Goal: Navigation & Orientation: Find specific page/section

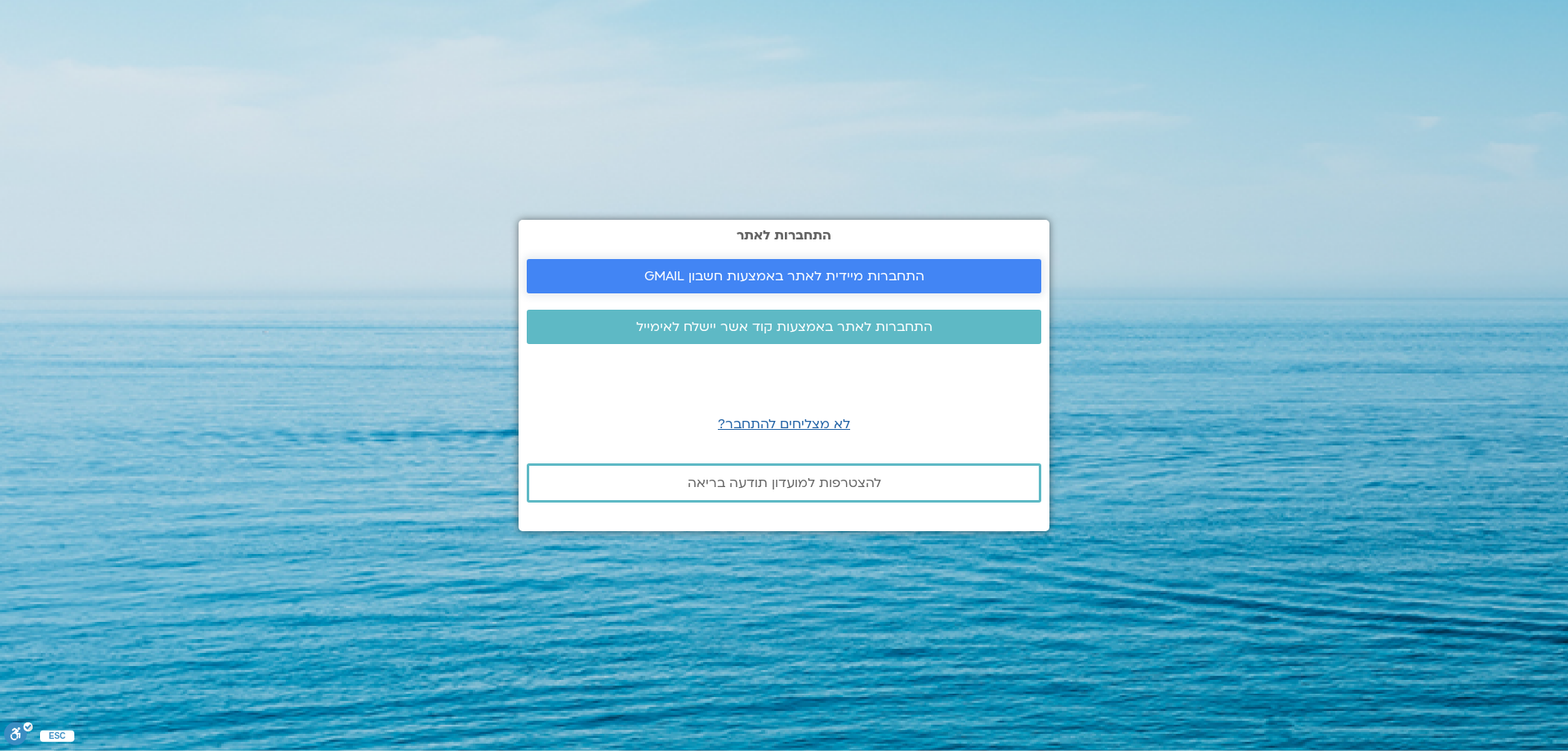
click at [893, 269] on span "התחברות מיידית לאתר באמצעות חשבון GMAIL" at bounding box center [784, 276] width 280 height 15
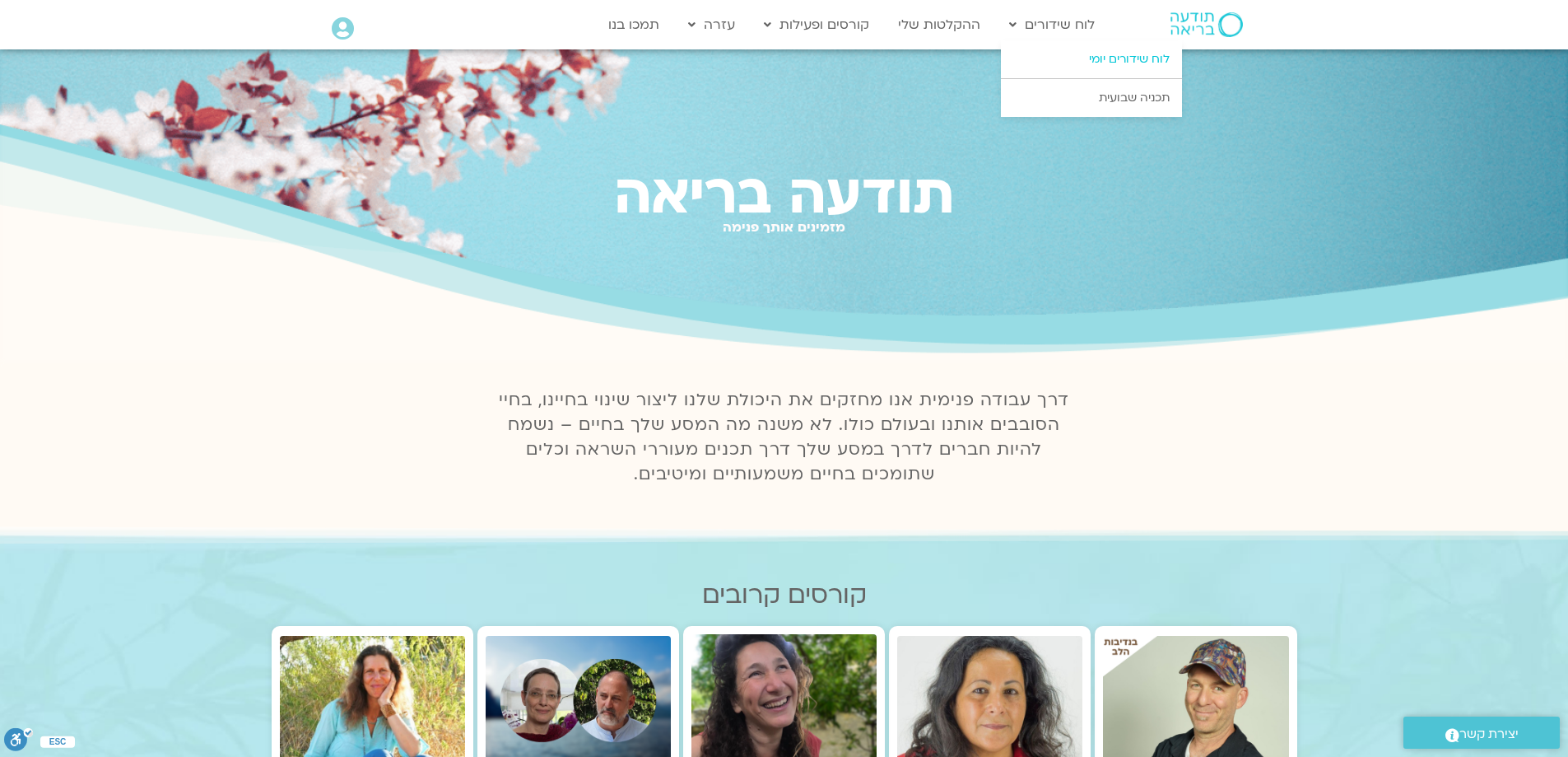
click at [1063, 54] on link "לוח שידורים יומי" at bounding box center [1092, 59] width 181 height 38
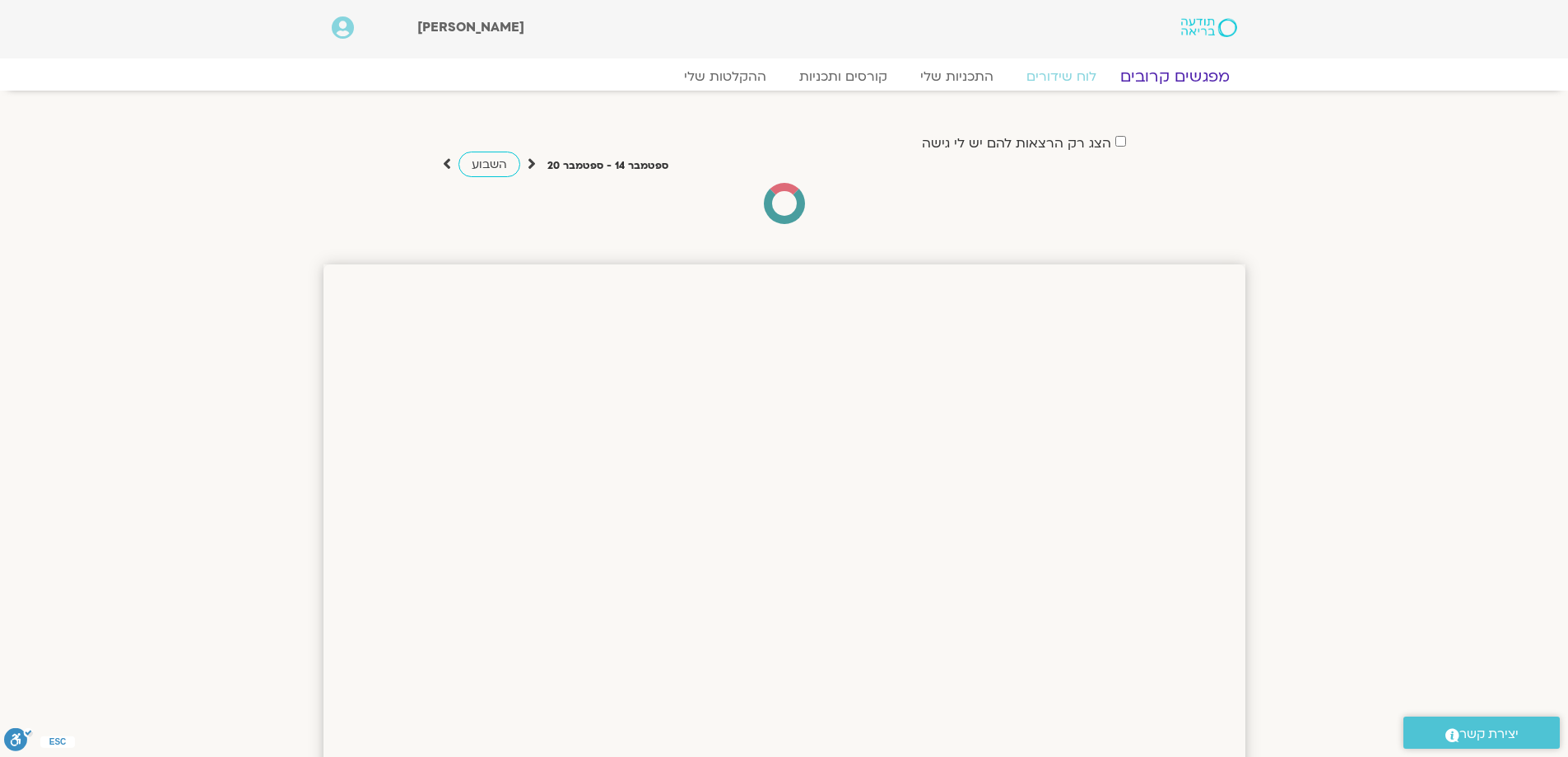
click at [1173, 76] on link "מפגשים קרובים" at bounding box center [1174, 76] width 149 height 20
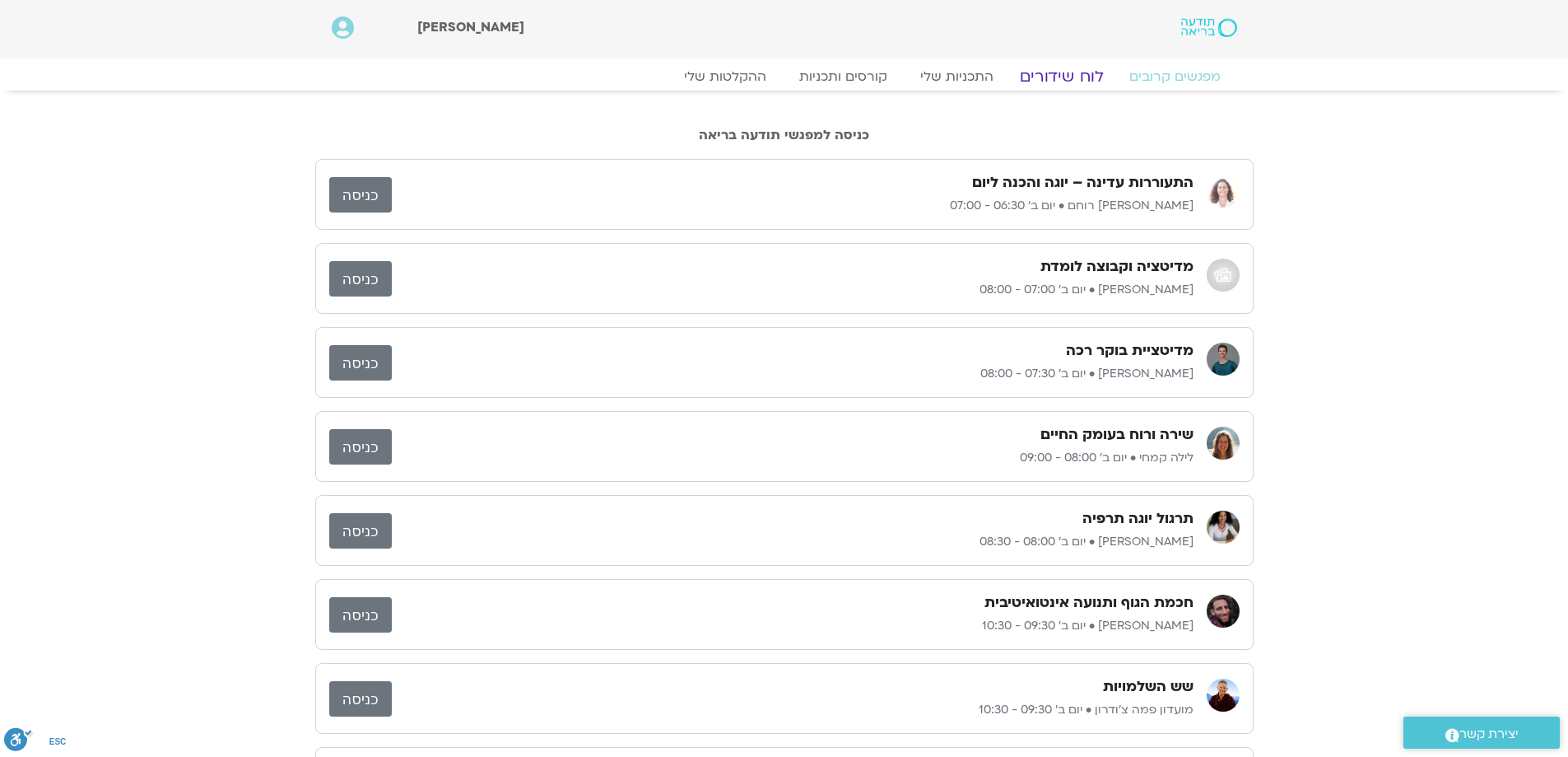
click at [1075, 75] on link "לוח שידורים" at bounding box center [1061, 76] width 123 height 20
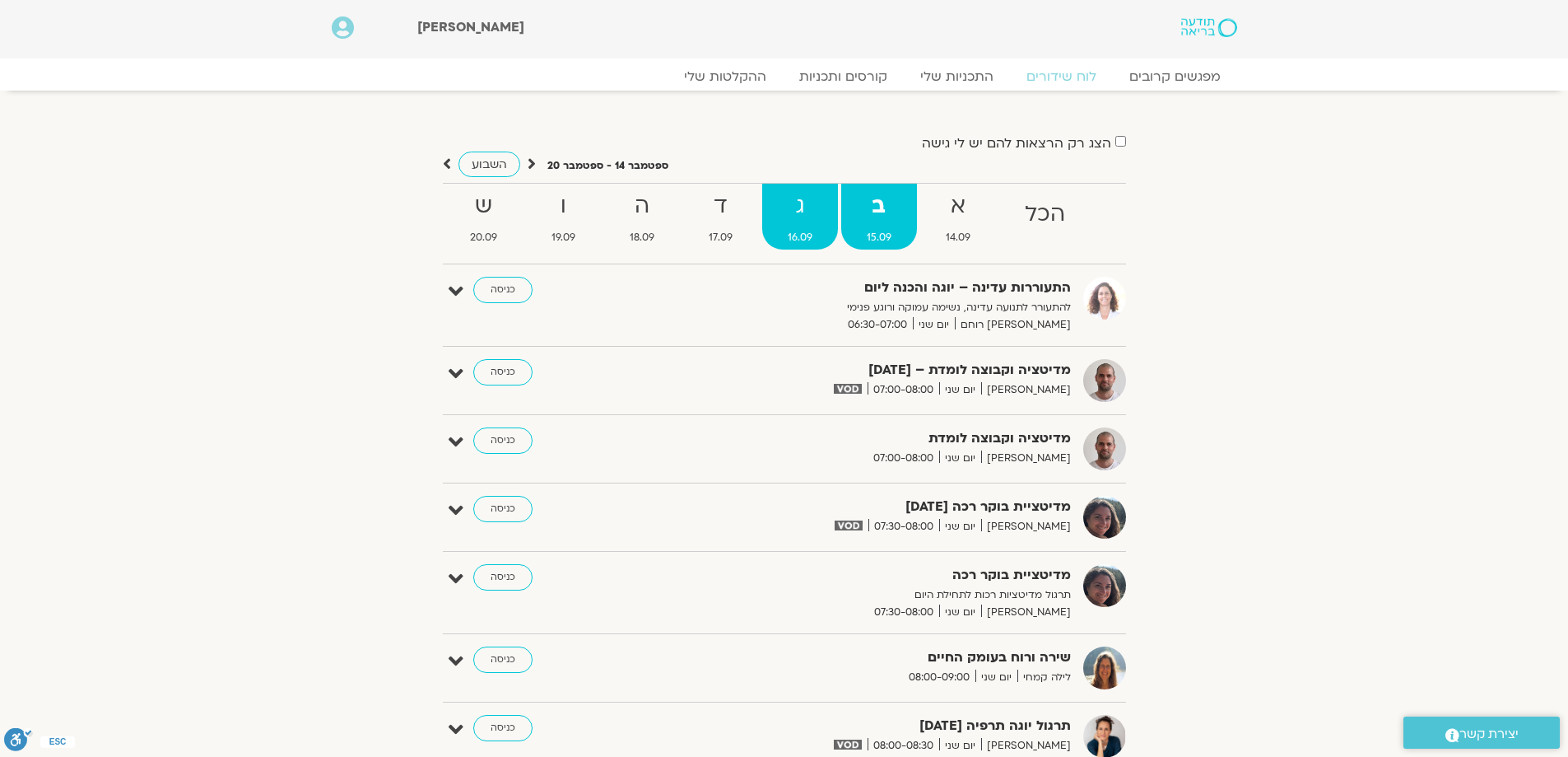
click at [805, 206] on strong "ג" at bounding box center [799, 207] width 75 height 37
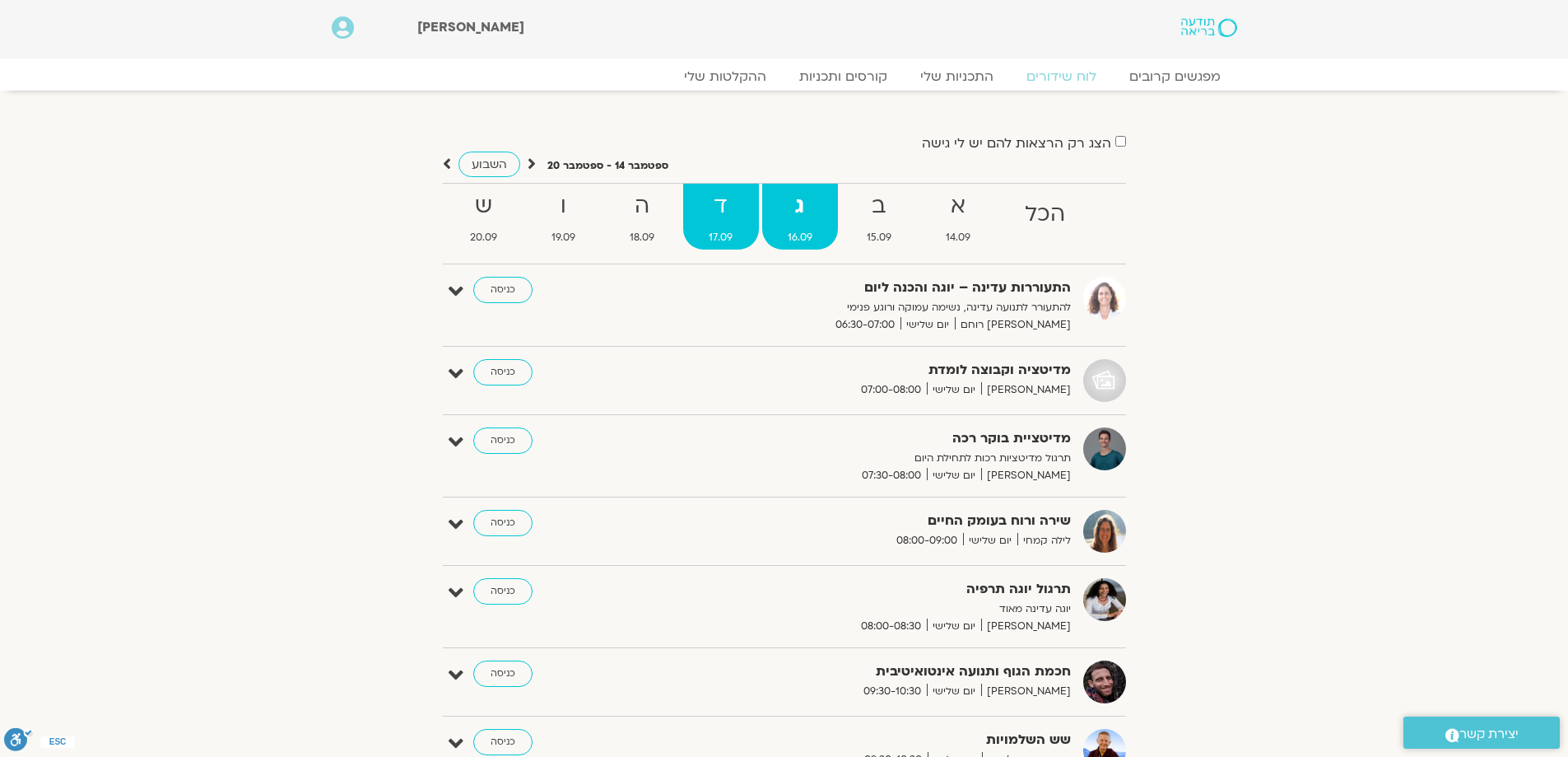
click at [738, 193] on strong "ד" at bounding box center [720, 207] width 74 height 37
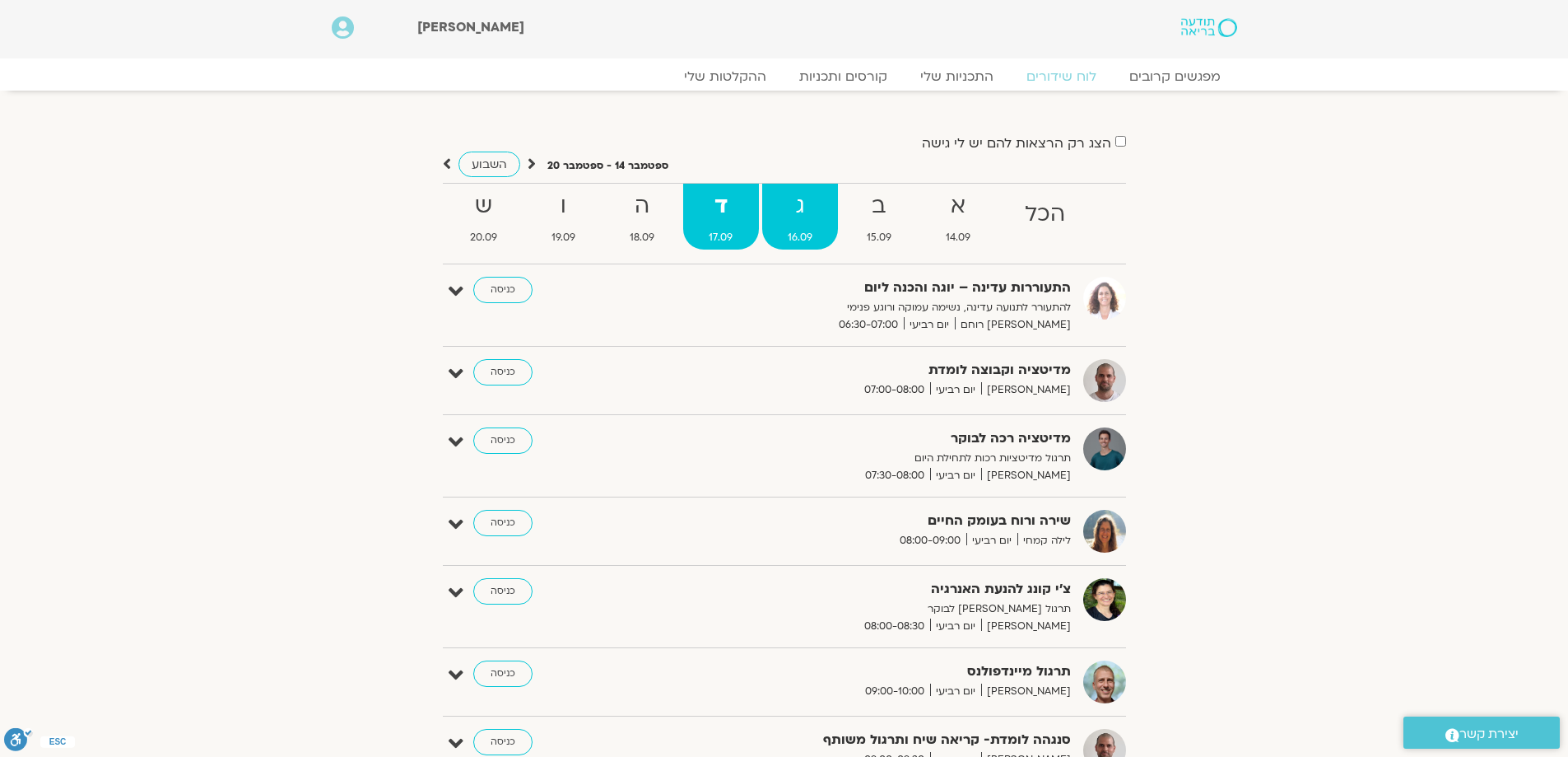
click at [794, 229] on span "16.09" at bounding box center [799, 237] width 75 height 17
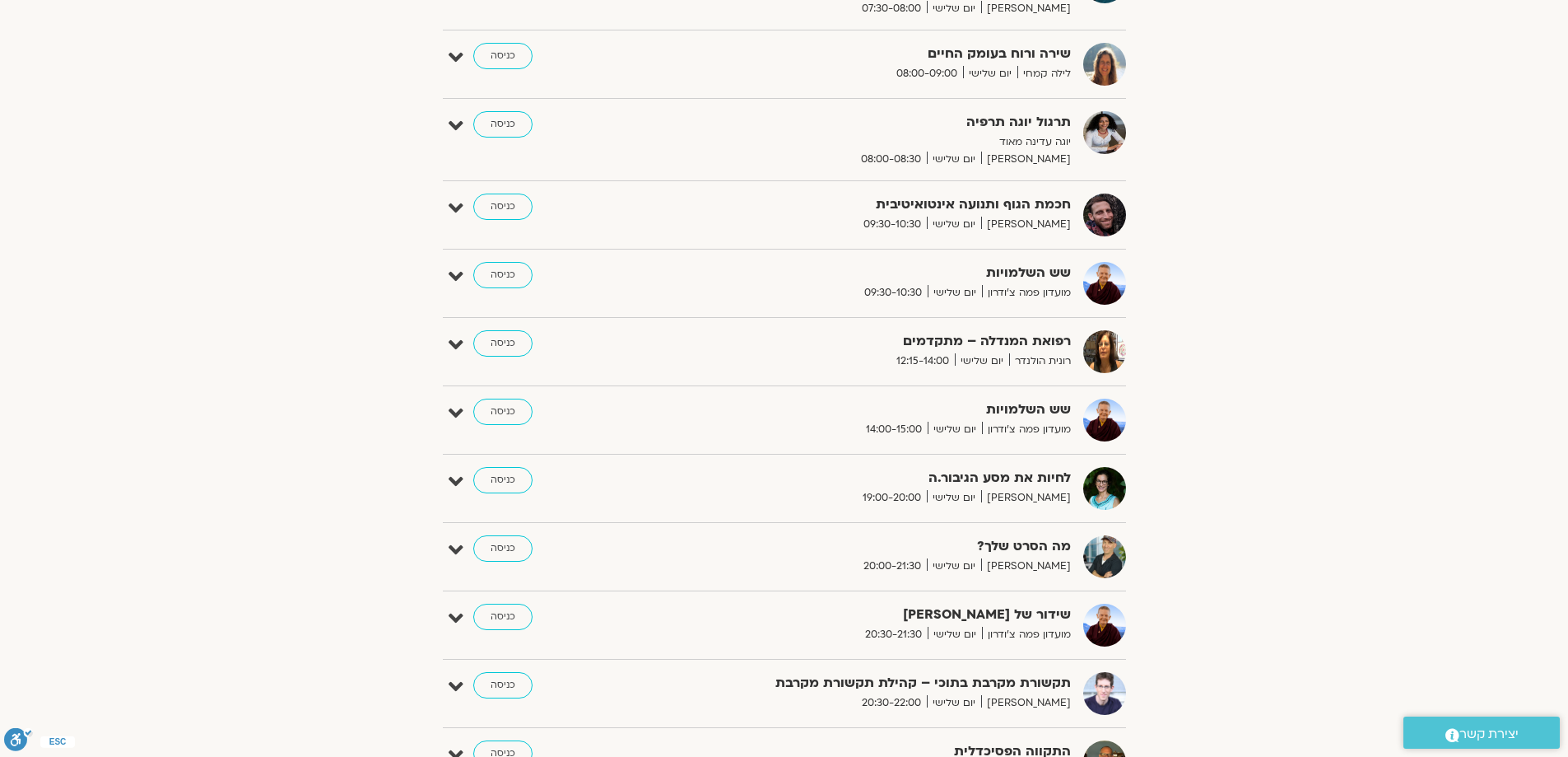
scroll to position [494, 0]
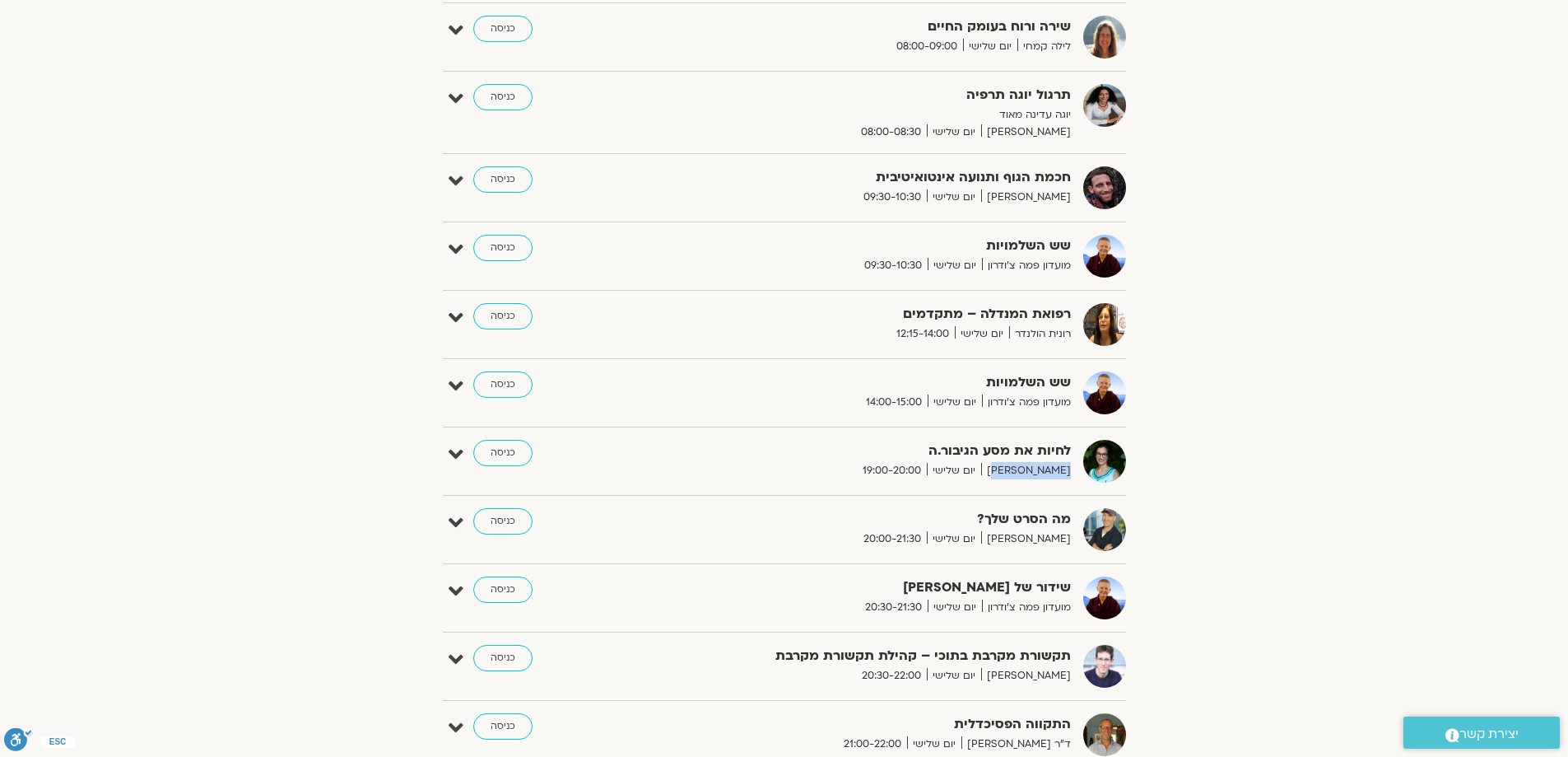
drag, startPoint x: 1070, startPoint y: 469, endPoint x: 1004, endPoint y: 467, distance: 66.0
click at [1004, 467] on span "תמר לינצבסקי" at bounding box center [1025, 470] width 90 height 17
copy span "תמר לינצבסקי"
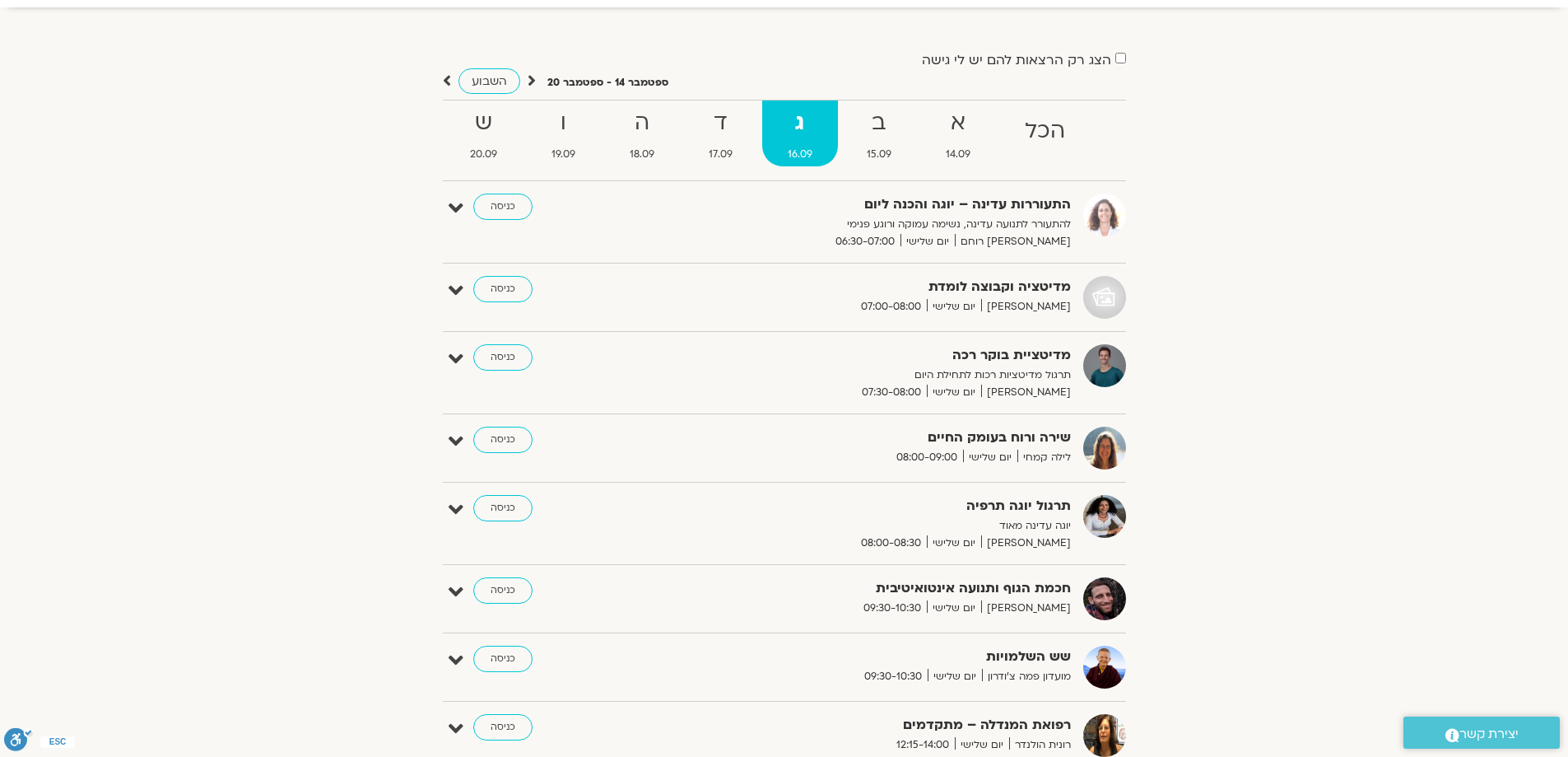
scroll to position [83, 0]
click at [730, 143] on link "ד 17.09" at bounding box center [720, 134] width 74 height 66
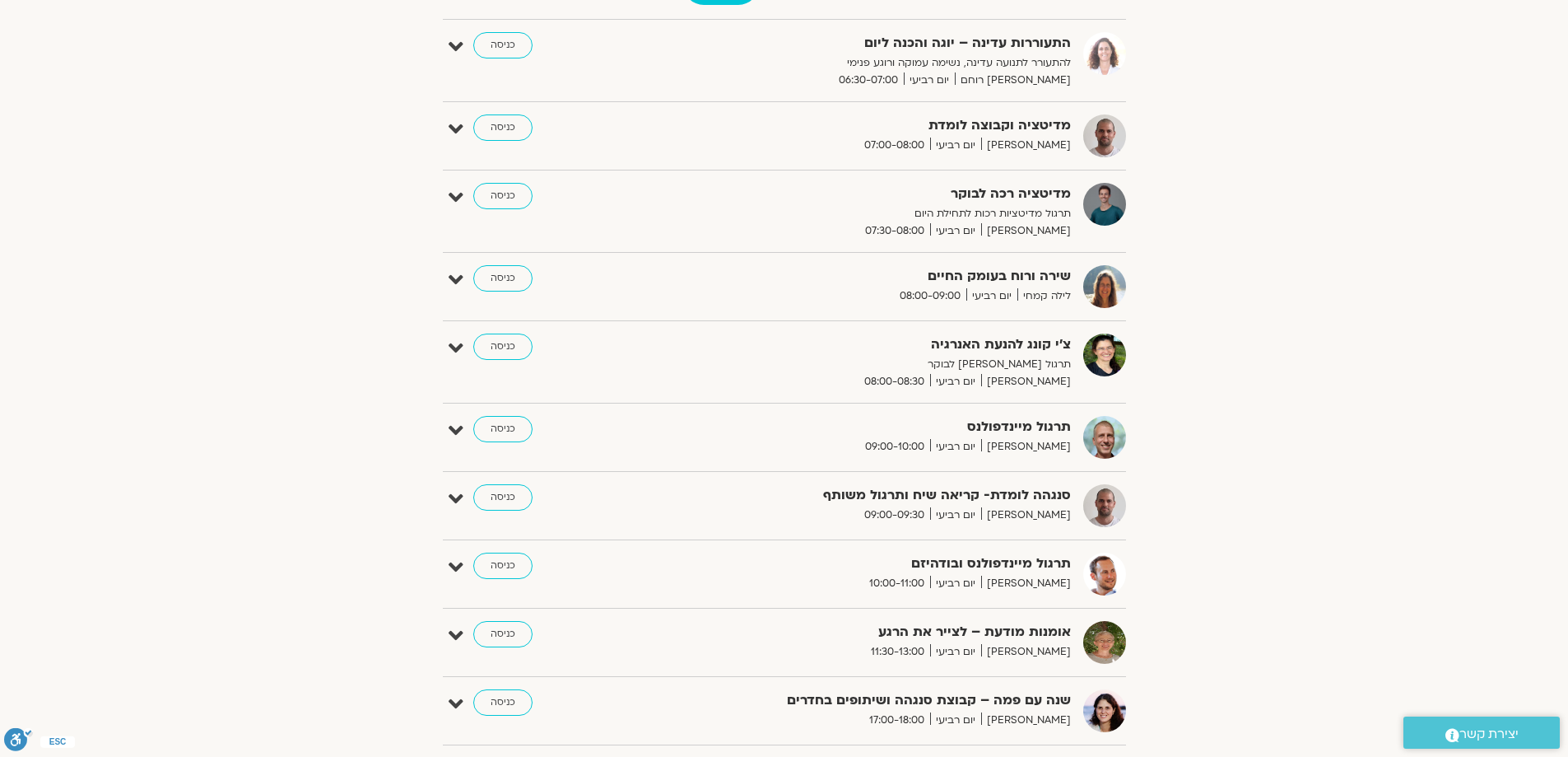
scroll to position [0, 0]
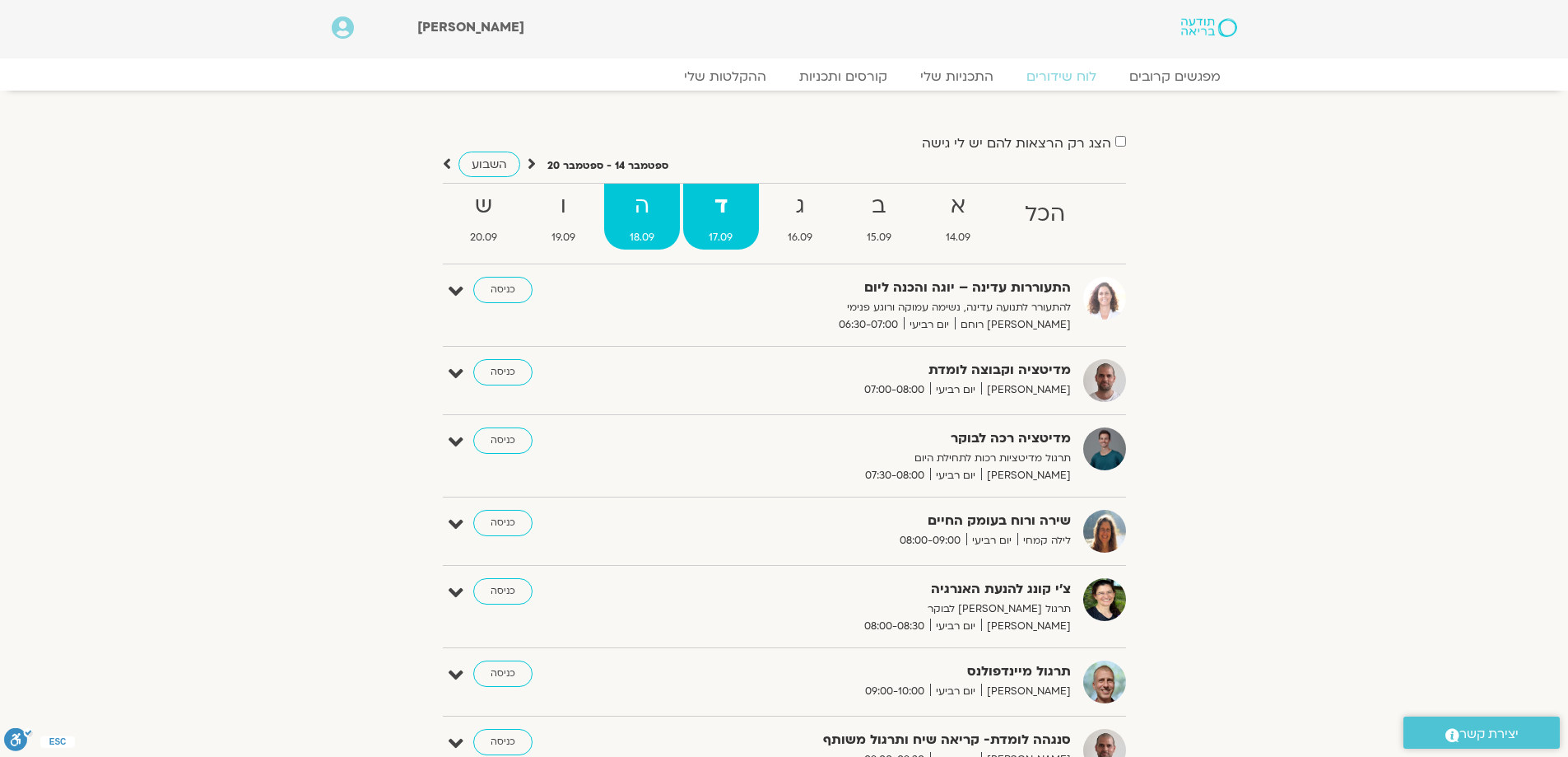
click at [636, 212] on strong "ה" at bounding box center [641, 207] width 75 height 37
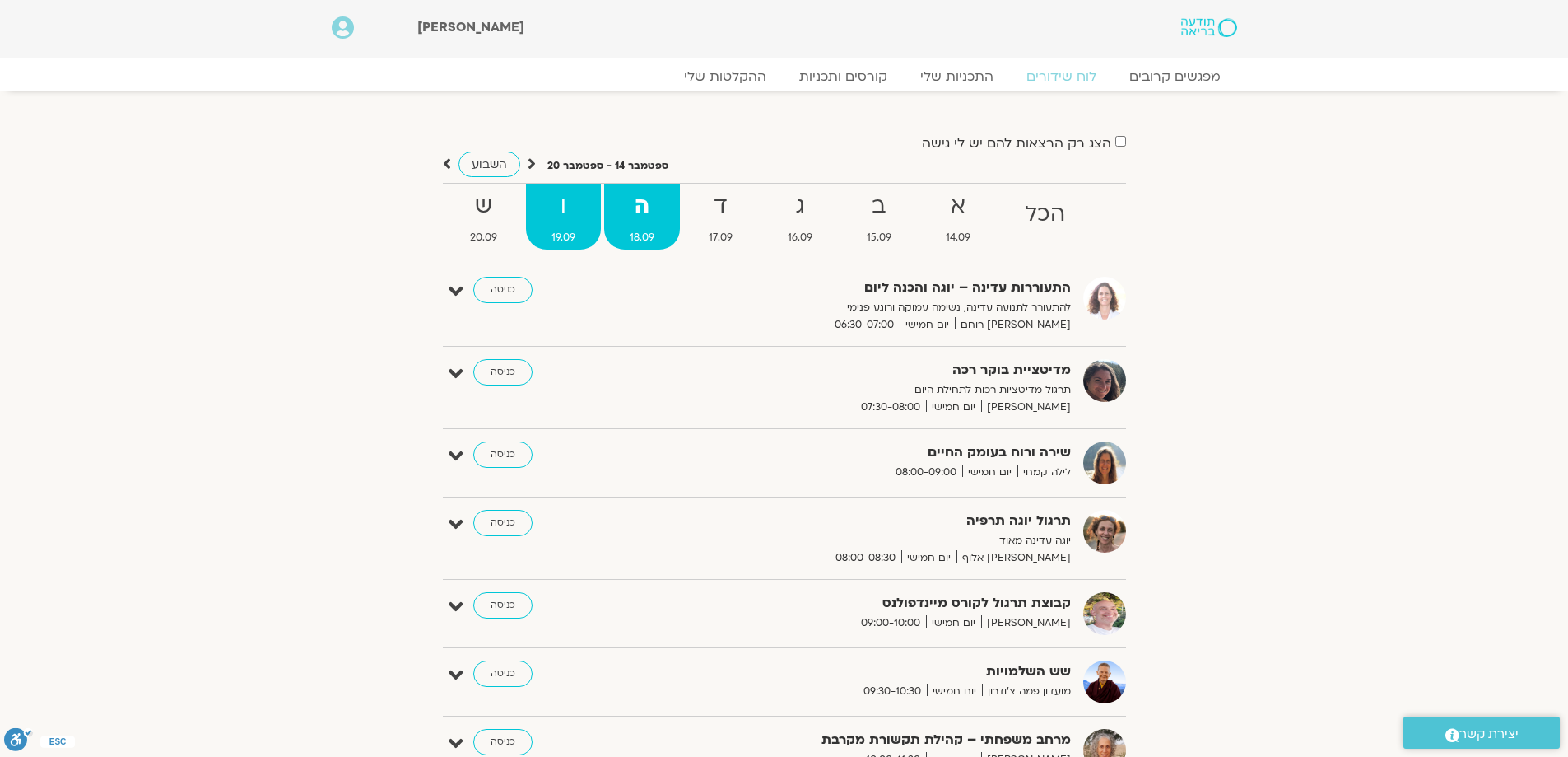
click at [561, 219] on strong "ו" at bounding box center [563, 207] width 74 height 37
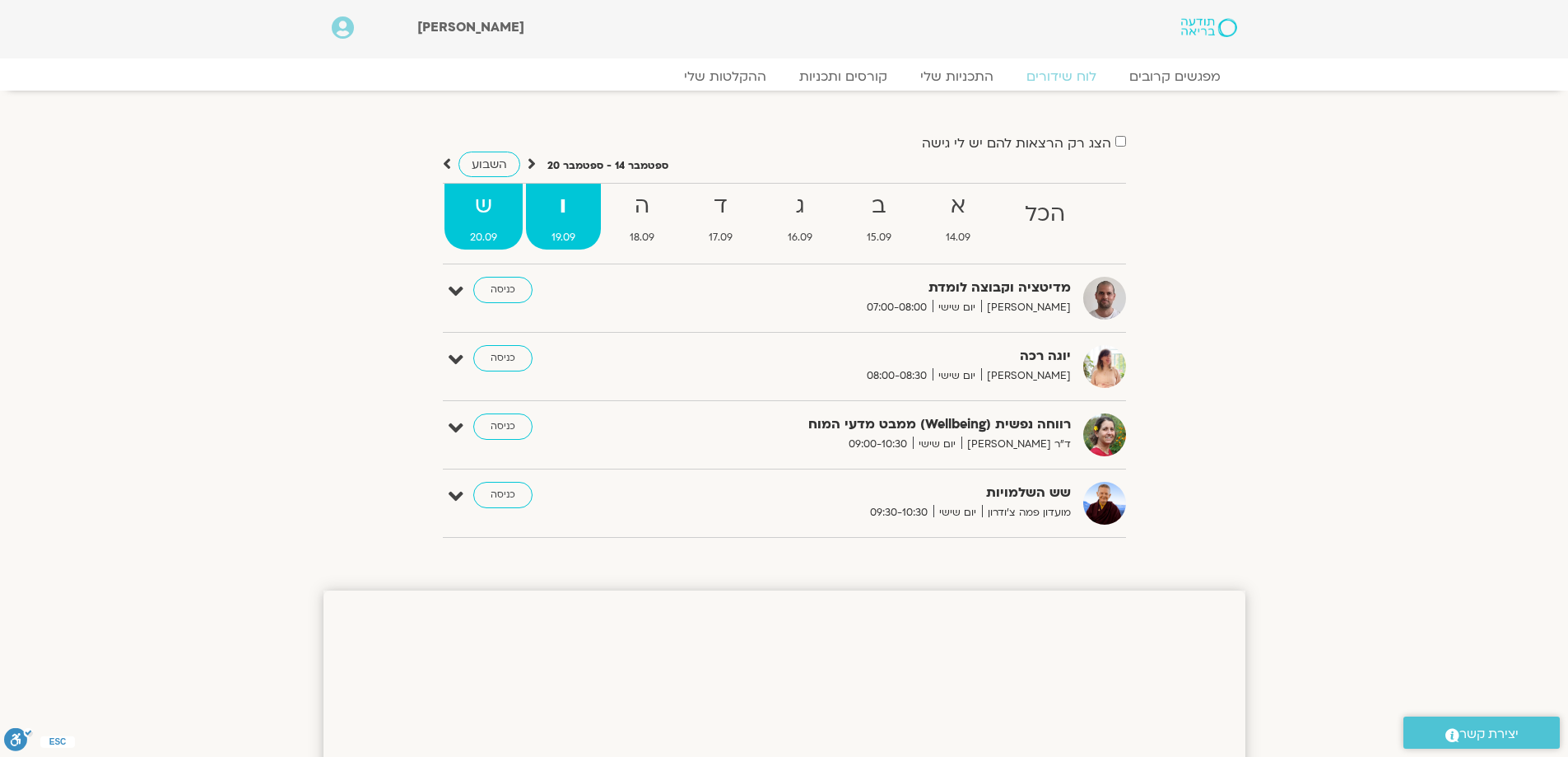
click at [501, 214] on strong "ש" at bounding box center [483, 207] width 78 height 37
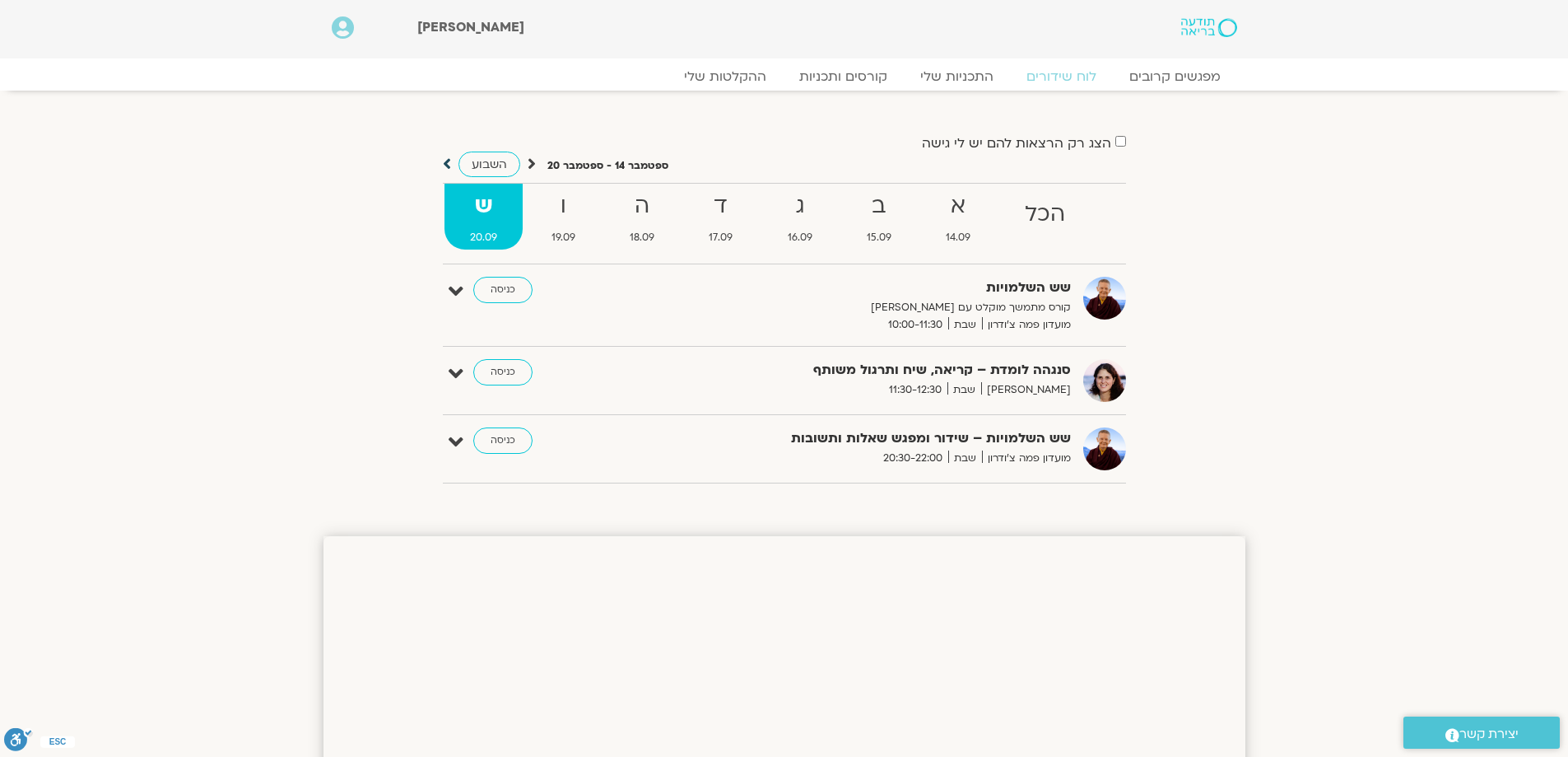
click at [447, 164] on icon at bounding box center [446, 163] width 8 height 17
